Goal: Navigation & Orientation: Find specific page/section

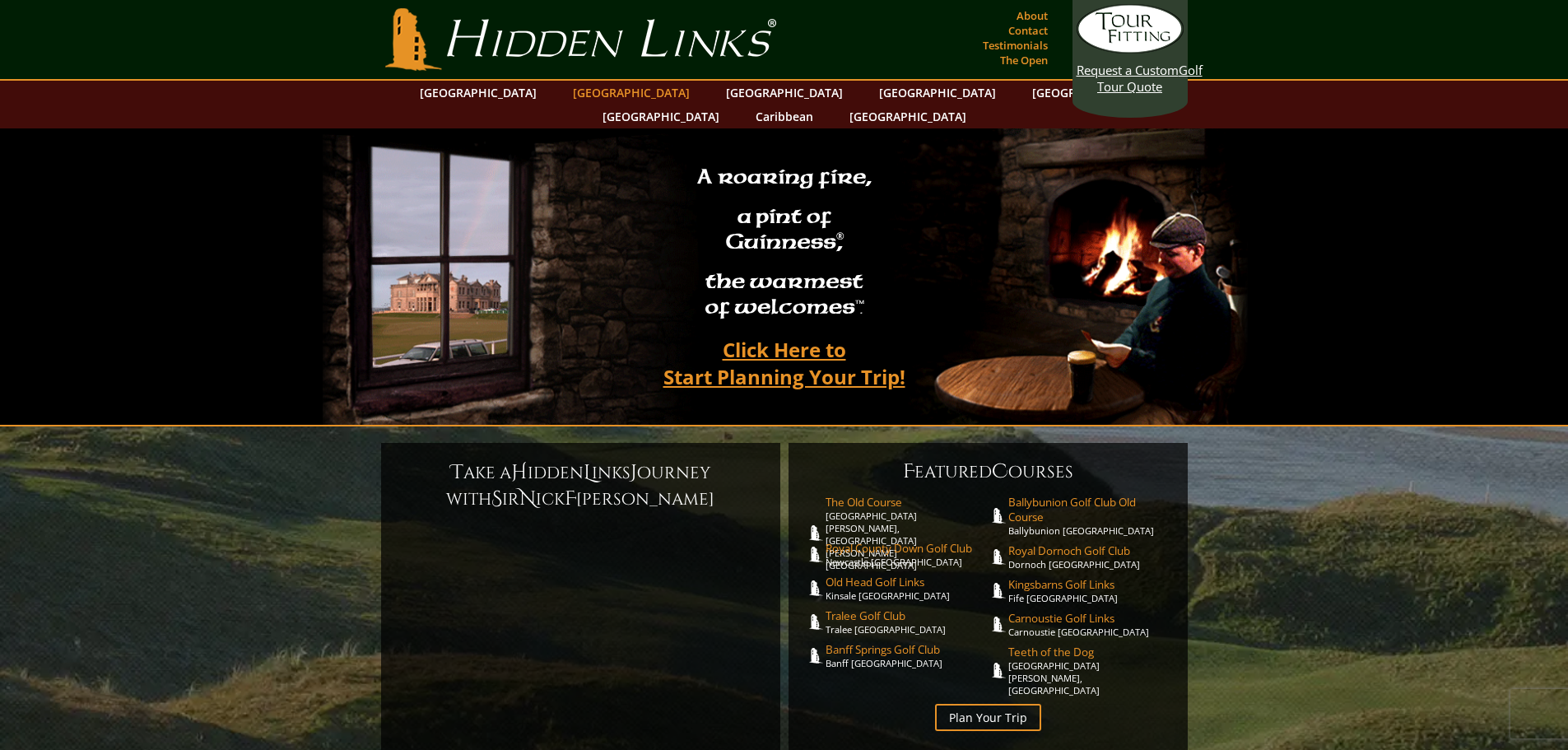
click at [624, 88] on link "[GEOGRAPHIC_DATA]" at bounding box center [631, 93] width 133 height 24
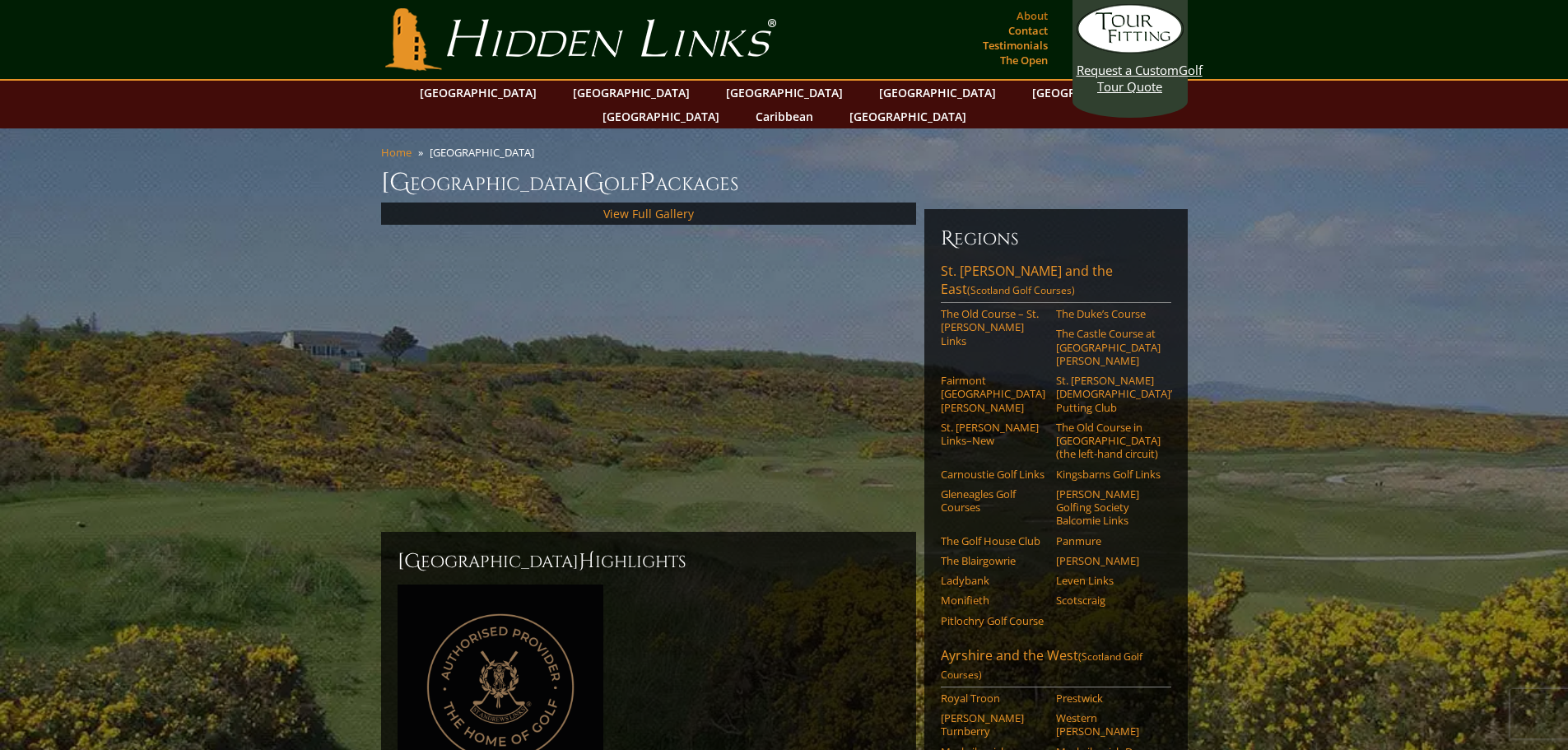
click at [1034, 15] on link "About" at bounding box center [1032, 15] width 40 height 23
